Goal: Transaction & Acquisition: Purchase product/service

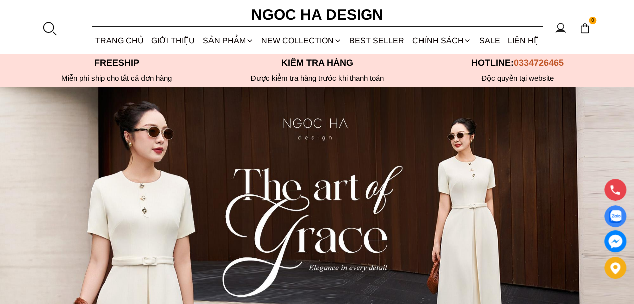
click at [0, 0] on link "Đầm" at bounding box center [0, 0] width 0 height 0
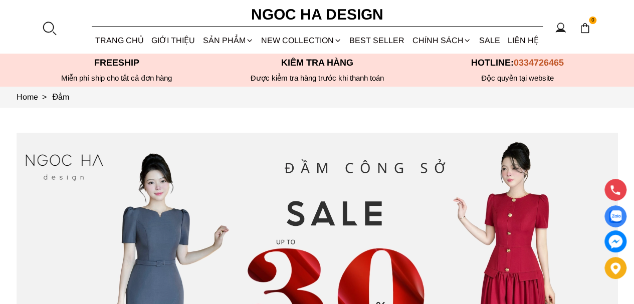
click at [55, 27] on div at bounding box center [49, 28] width 15 height 15
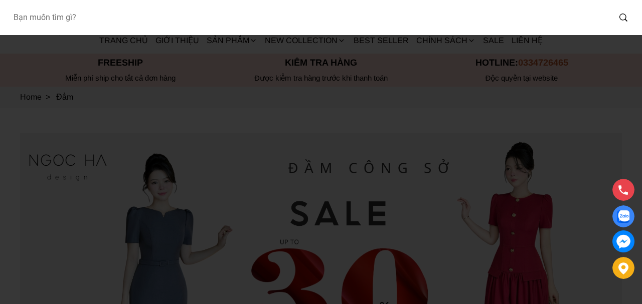
click at [42, 18] on input "Input search Bạn muốn tìm gì?" at bounding box center [307, 17] width 605 height 23
paste input "a1051"
type input "a1051"
